Goal: Navigation & Orientation: Find specific page/section

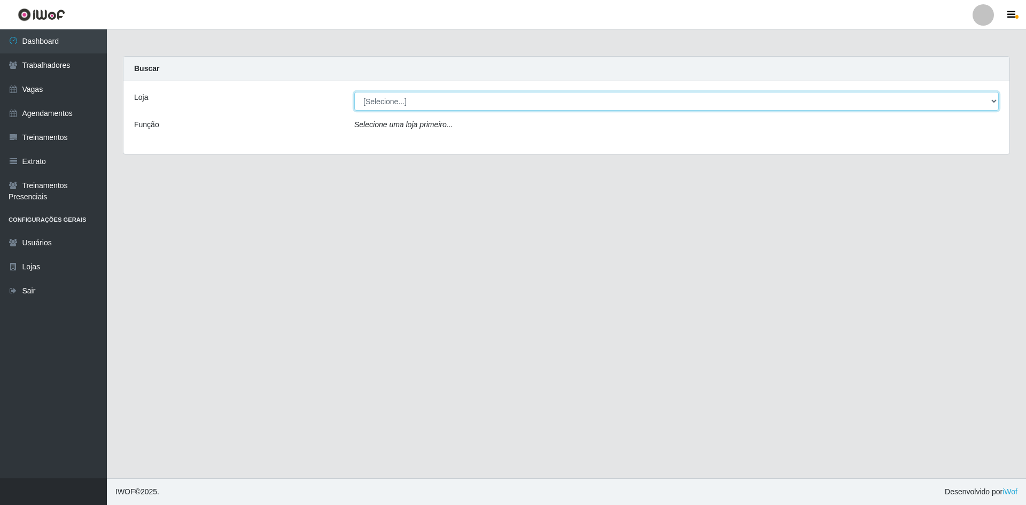
click at [994, 105] on select "[Selecione...] [GEOGRAPHIC_DATA] - [GEOGRAPHIC_DATA] [GEOGRAPHIC_DATA] - [GEOGR…" at bounding box center [676, 101] width 644 height 19
select select "505"
click at [354, 92] on select "[Selecione...] [GEOGRAPHIC_DATA] - [GEOGRAPHIC_DATA] [GEOGRAPHIC_DATA] - [GEOGR…" at bounding box center [676, 101] width 644 height 19
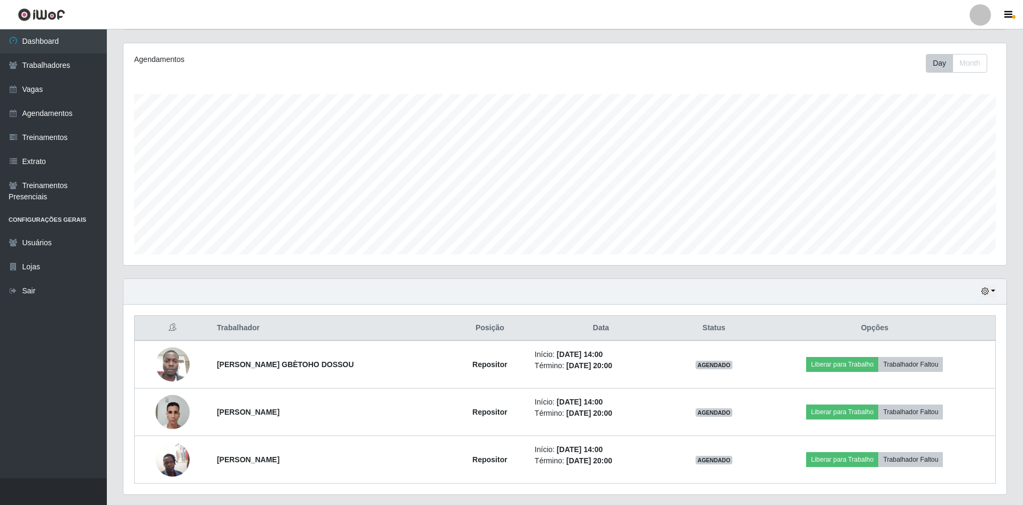
scroll to position [157, 0]
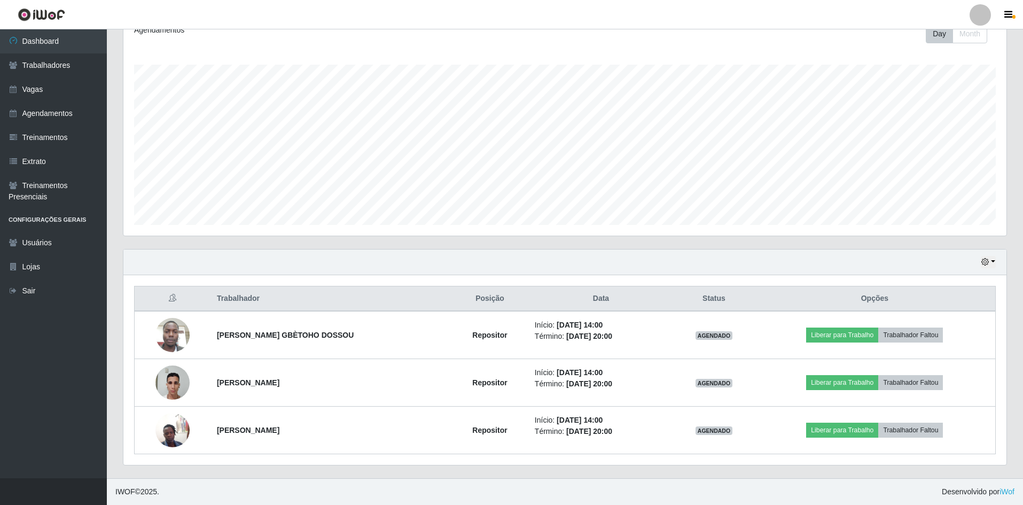
click at [751, 482] on footer "IWOF © 2025 . Desenvolvido por iWof" at bounding box center [565, 491] width 916 height 27
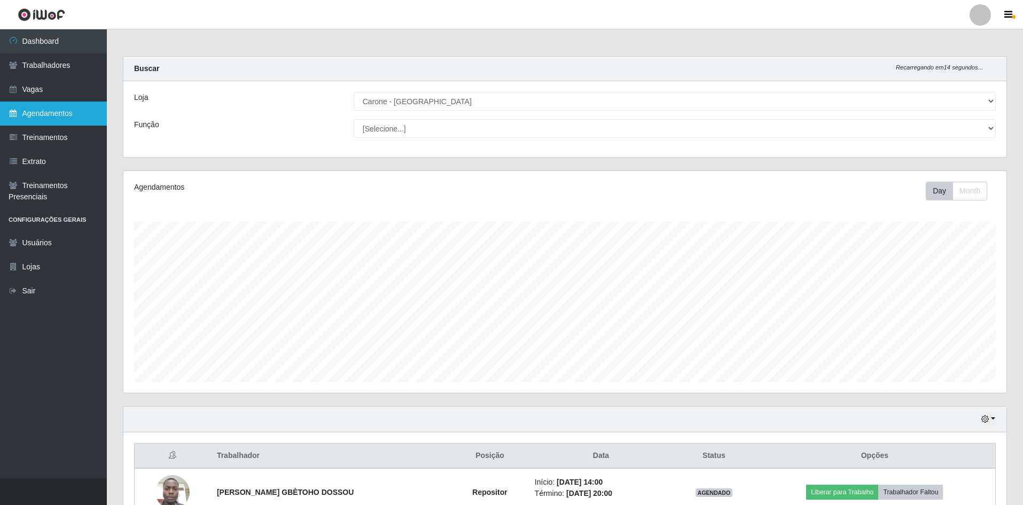
click at [47, 114] on link "Agendamentos" at bounding box center [53, 114] width 107 height 24
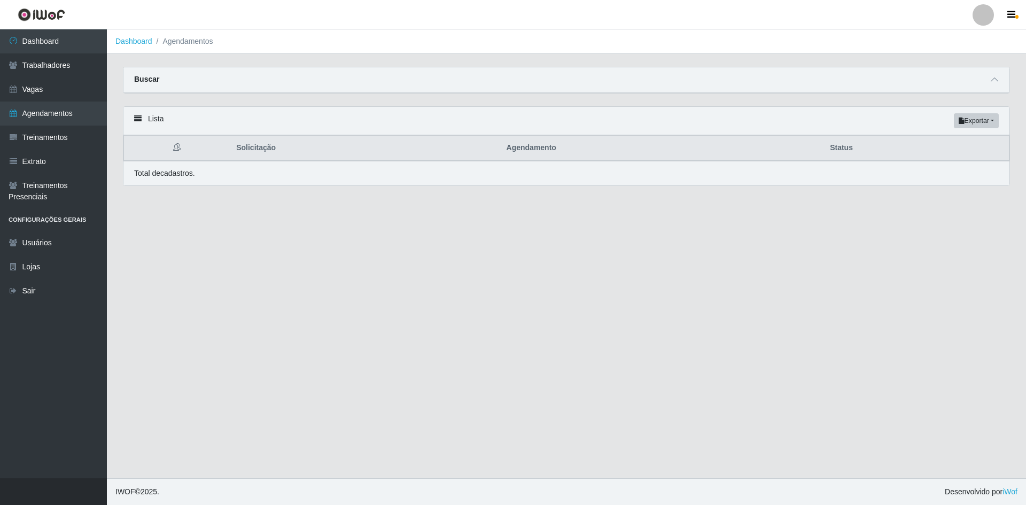
click at [147, 119] on div "Lista Exportar PDF Excel" at bounding box center [566, 121] width 886 height 28
click at [138, 119] on icon at bounding box center [137, 118] width 7 height 7
click at [168, 118] on div "Lista Exportar PDF Excel" at bounding box center [566, 121] width 886 height 28
click at [50, 90] on link "Vagas" at bounding box center [53, 89] width 107 height 24
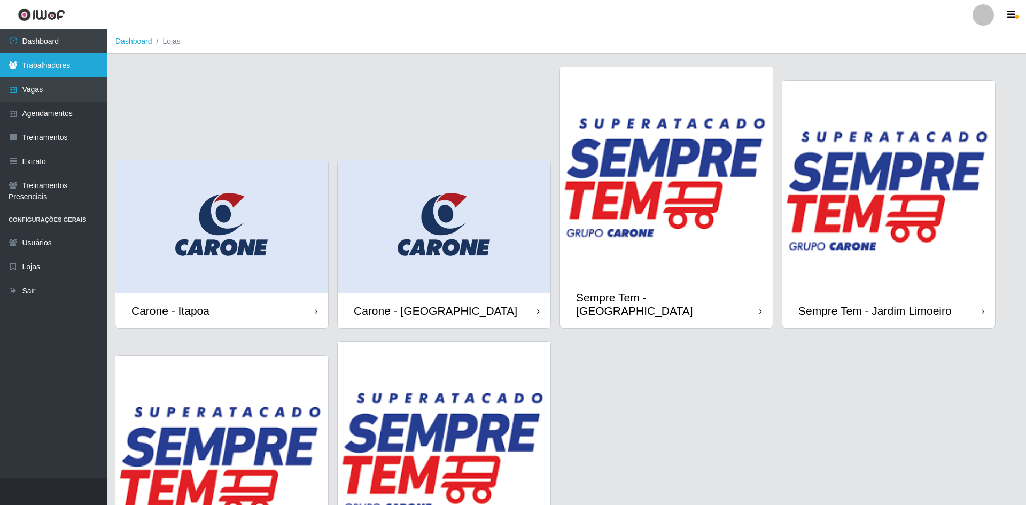
click at [55, 72] on link "Trabalhadores" at bounding box center [53, 65] width 107 height 24
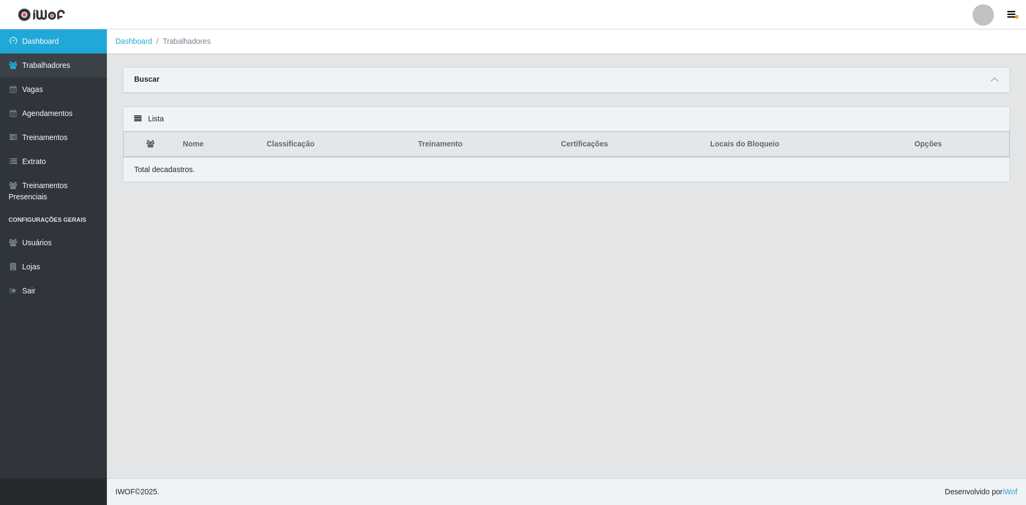
click at [41, 40] on link "Dashboard" at bounding box center [53, 41] width 107 height 24
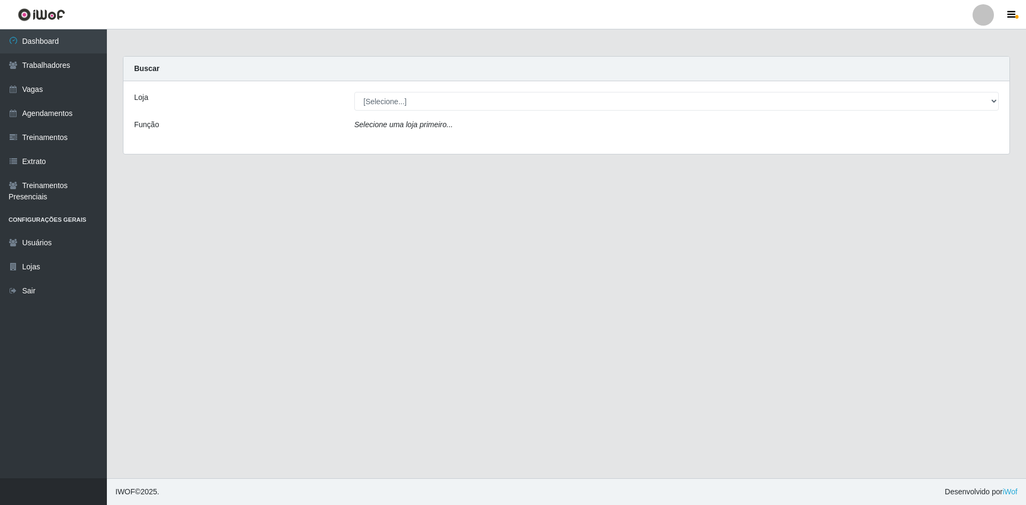
click at [525, 113] on div "Loja [Selecione...] [GEOGRAPHIC_DATA] - [GEOGRAPHIC_DATA] [GEOGRAPHIC_DATA] - […" at bounding box center [566, 117] width 886 height 73
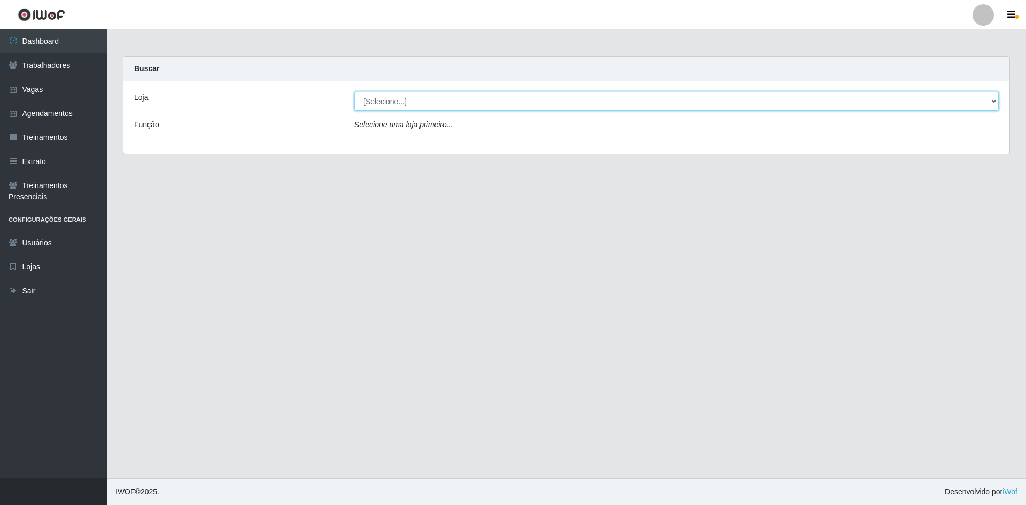
click at [531, 97] on select "[Selecione...] [GEOGRAPHIC_DATA] - [GEOGRAPHIC_DATA] [GEOGRAPHIC_DATA] - [GEOGR…" at bounding box center [676, 101] width 644 height 19
select select "505"
click at [354, 92] on select "[Selecione...] [GEOGRAPHIC_DATA] - [GEOGRAPHIC_DATA] [GEOGRAPHIC_DATA] - [GEOGR…" at bounding box center [676, 101] width 644 height 19
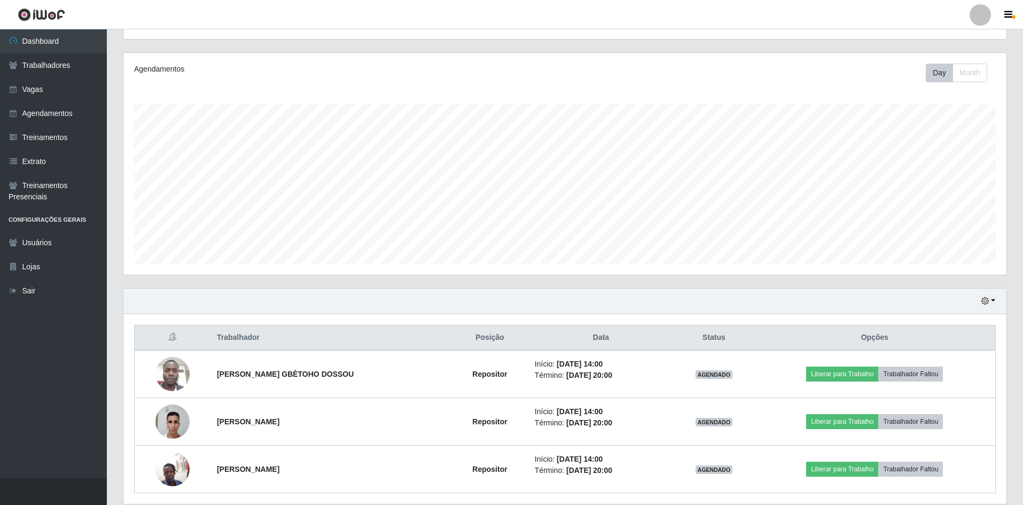
scroll to position [157, 0]
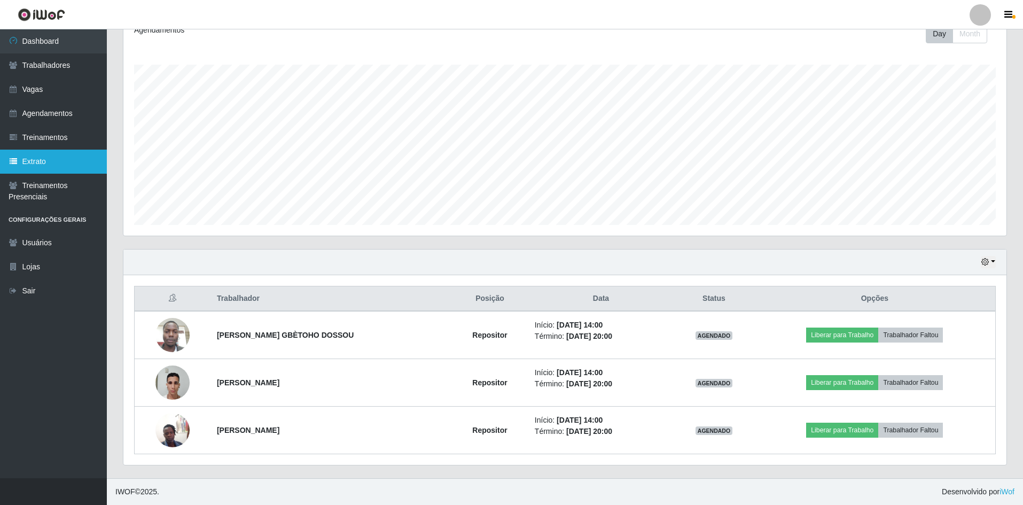
click at [39, 161] on link "Extrato" at bounding box center [53, 162] width 107 height 24
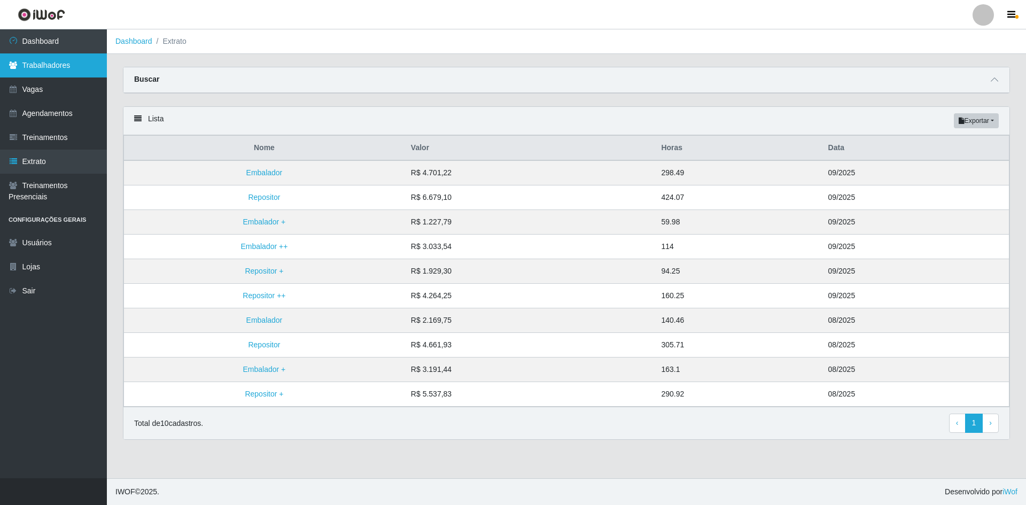
click at [45, 63] on link "Trabalhadores" at bounding box center [53, 65] width 107 height 24
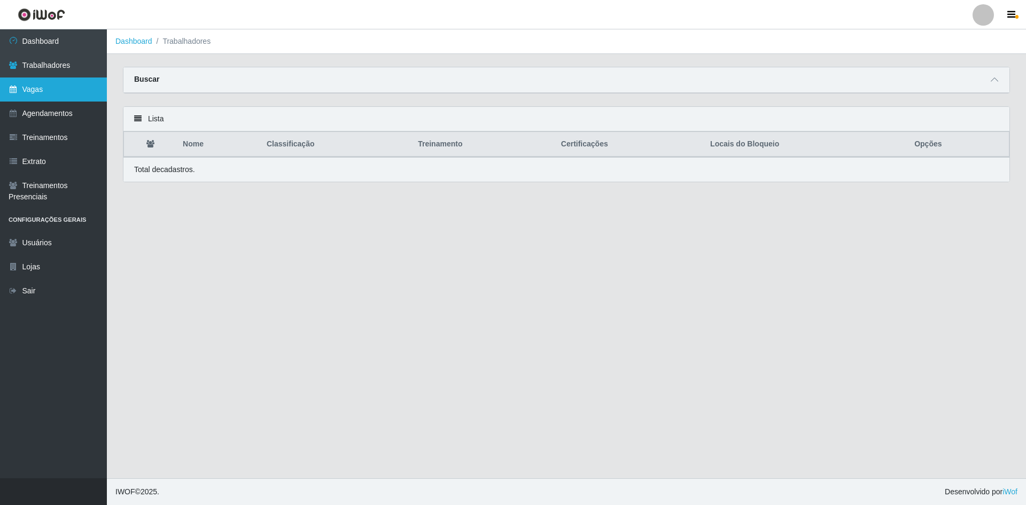
click at [49, 90] on link "Vagas" at bounding box center [53, 89] width 107 height 24
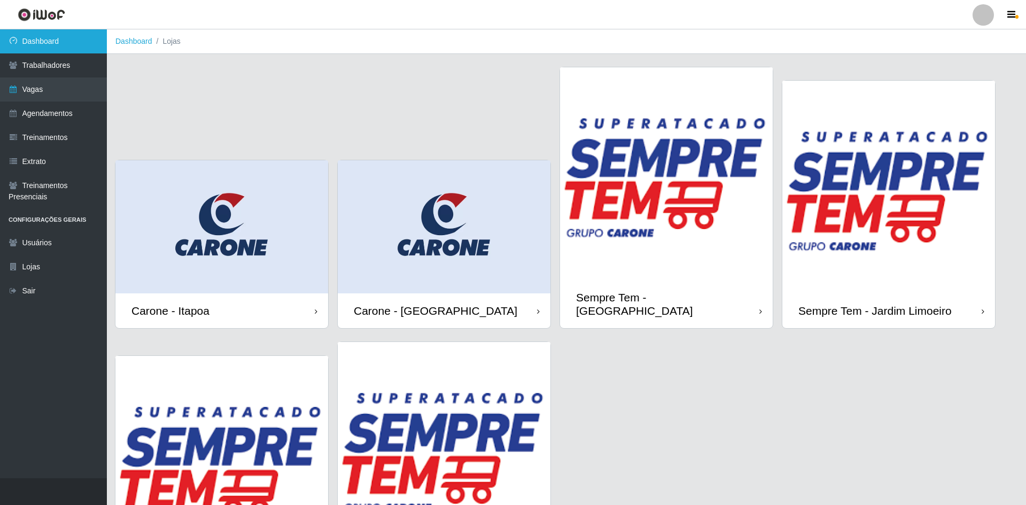
click at [71, 37] on link "Dashboard" at bounding box center [53, 41] width 107 height 24
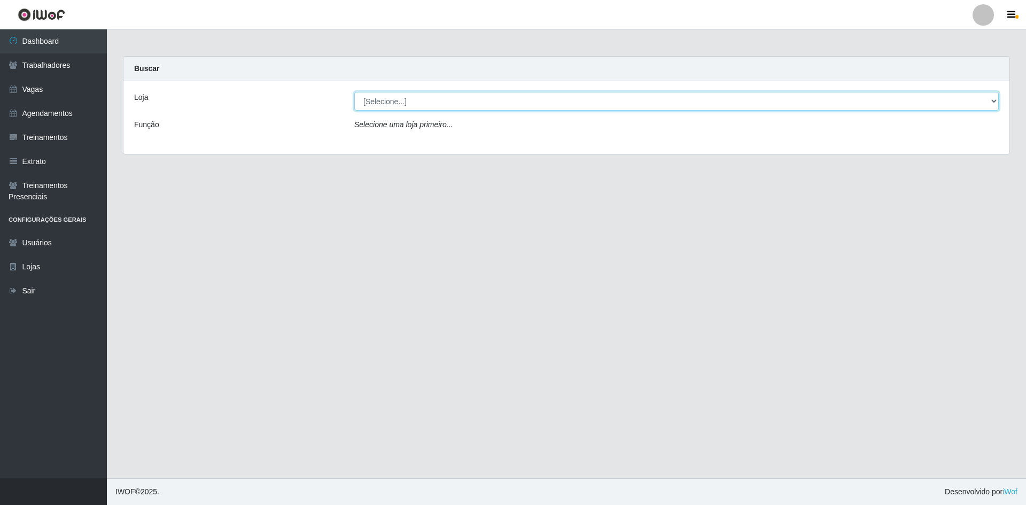
click at [994, 102] on select "[Selecione...] [GEOGRAPHIC_DATA] - [GEOGRAPHIC_DATA] [GEOGRAPHIC_DATA] - [GEOGR…" at bounding box center [676, 101] width 644 height 19
select select "505"
click at [354, 92] on select "[Selecione...] [GEOGRAPHIC_DATA] - [GEOGRAPHIC_DATA] [GEOGRAPHIC_DATA] - [GEOGR…" at bounding box center [676, 101] width 644 height 19
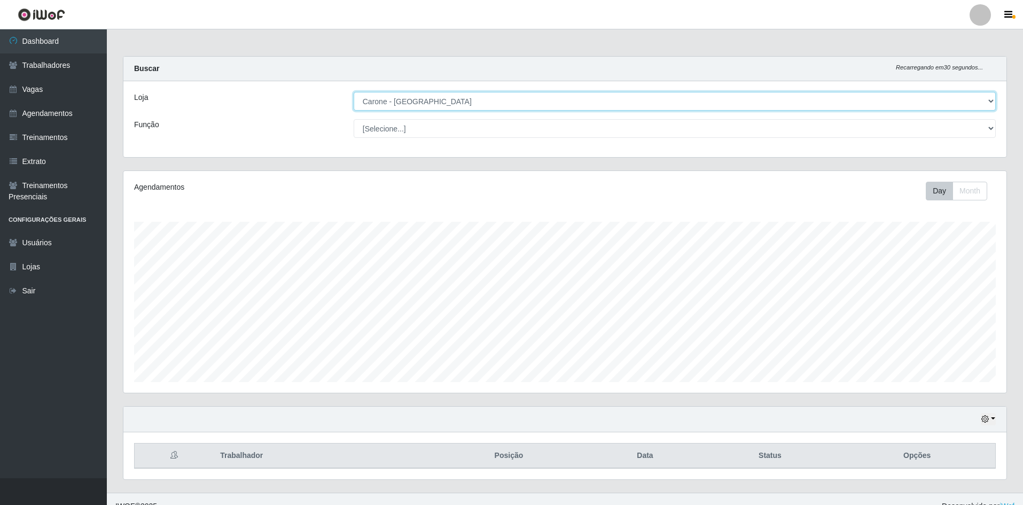
scroll to position [222, 883]
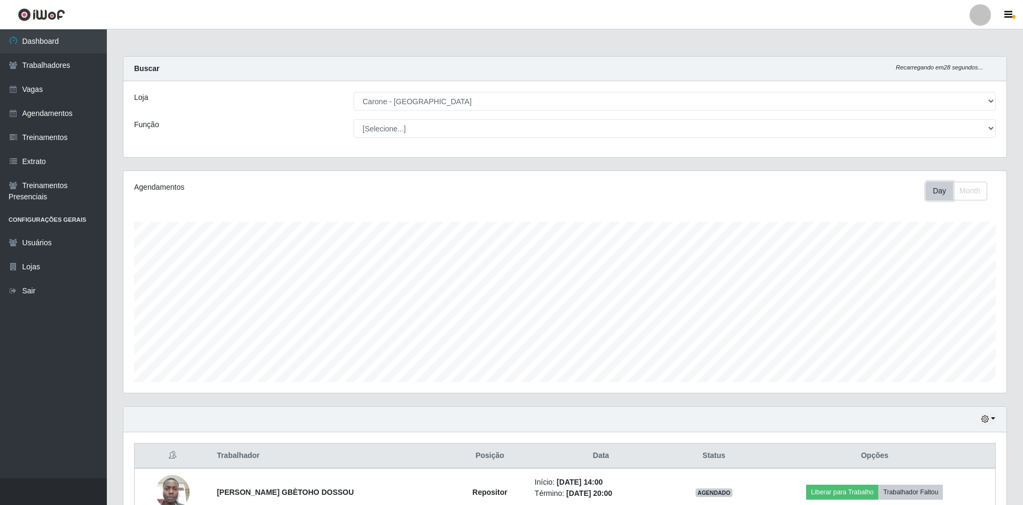
click at [934, 186] on button "Day" at bounding box center [939, 191] width 27 height 19
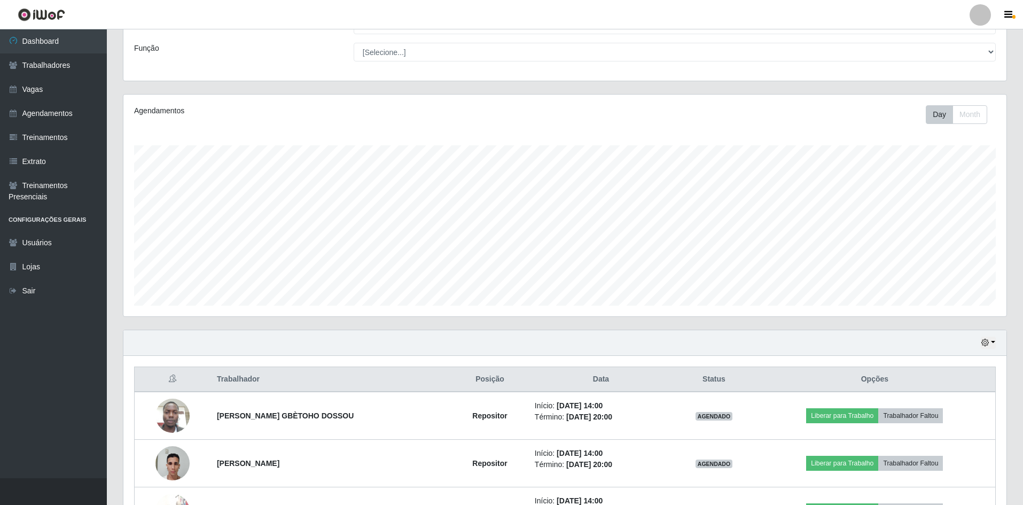
scroll to position [157, 0]
